Goal: Navigation & Orientation: Find specific page/section

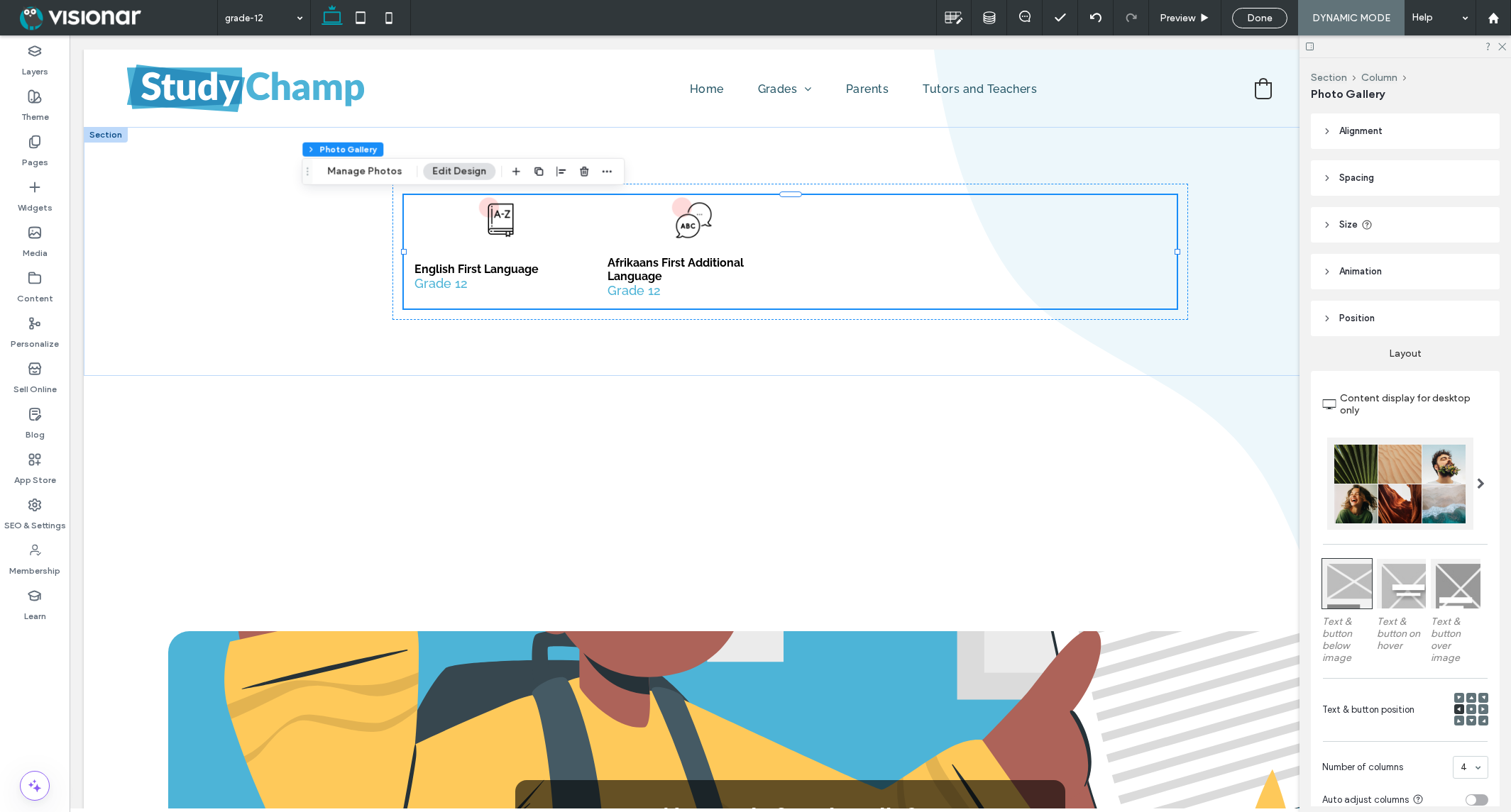
scroll to position [0, 102]
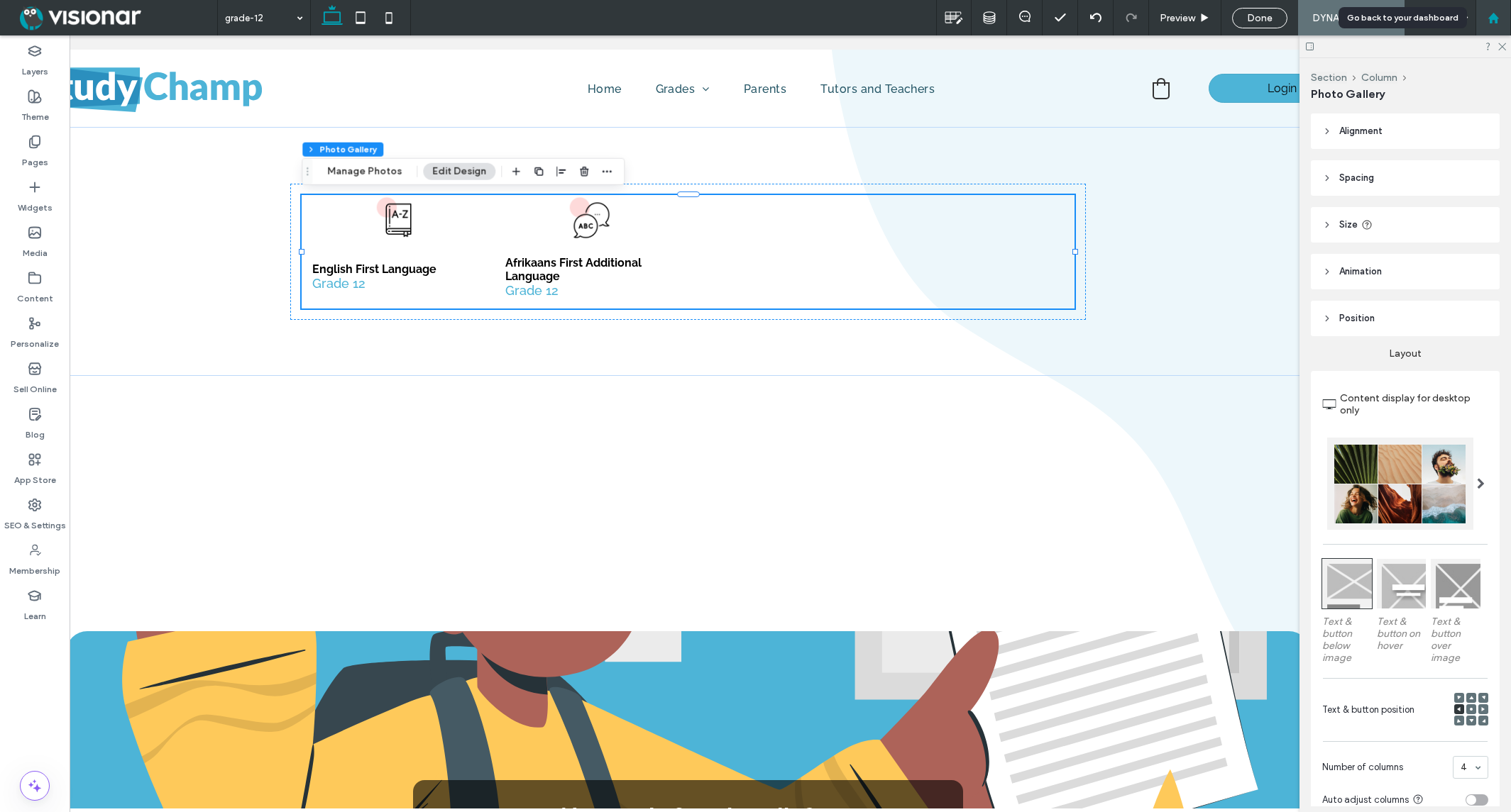
click at [1493, 15] on use at bounding box center [1492, 17] width 11 height 11
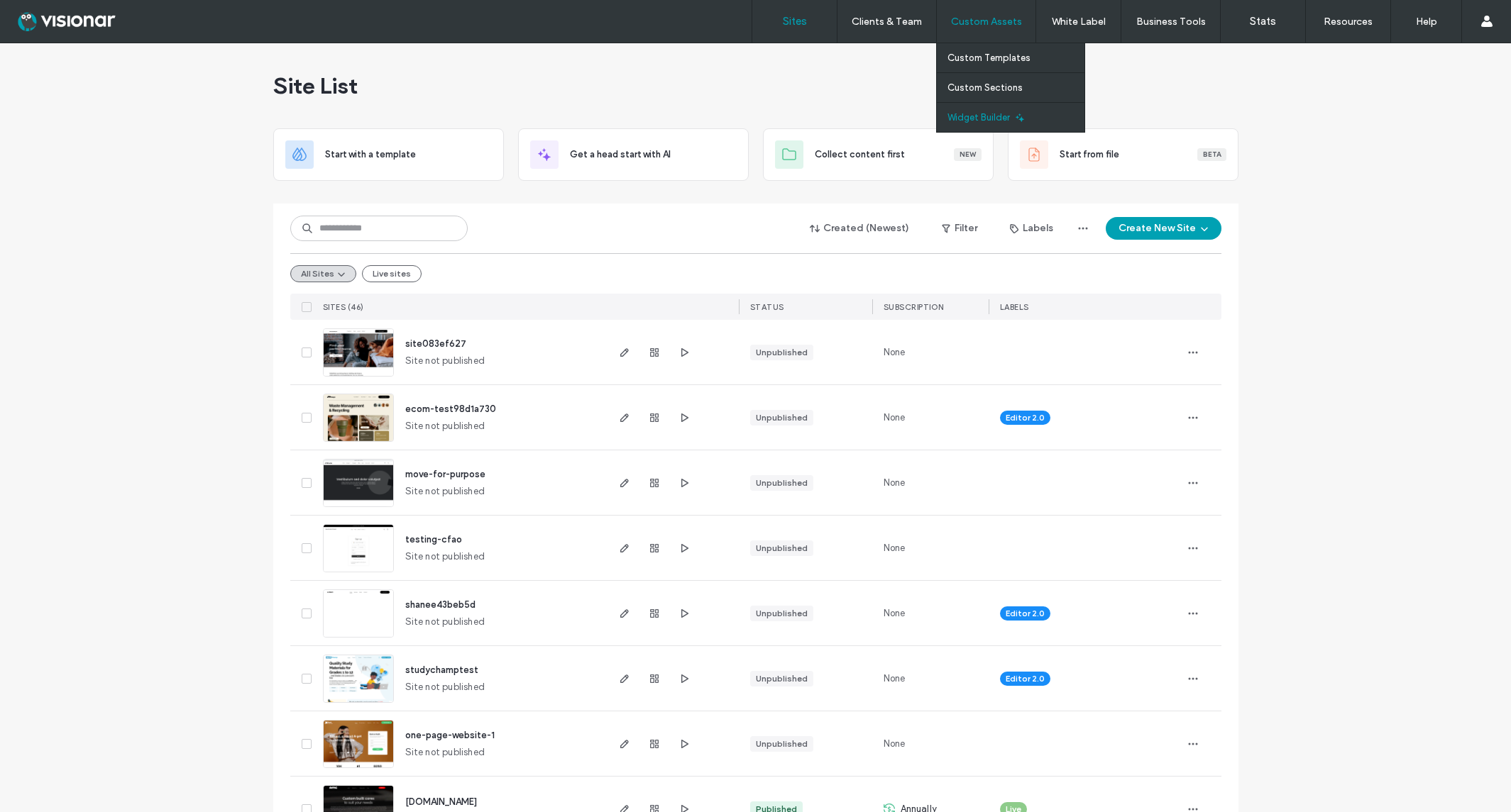
click at [979, 118] on label "Widget Builder" at bounding box center [979, 117] width 62 height 11
